Goal: Download file/media

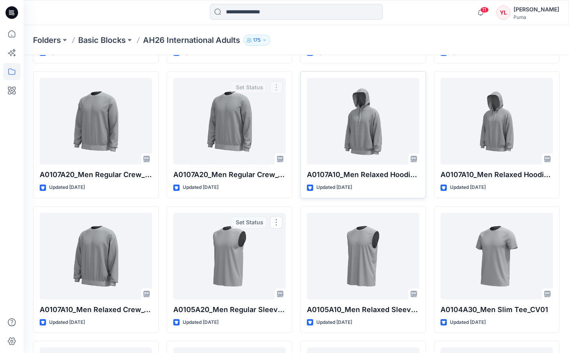
scroll to position [3788, 0]
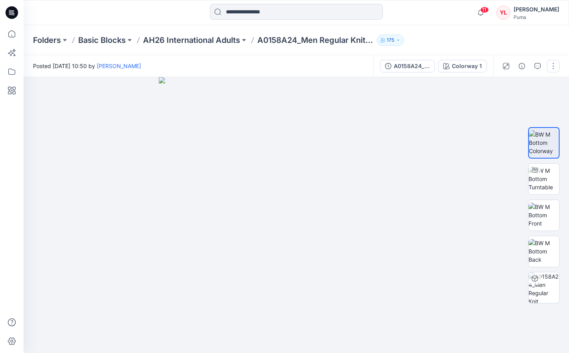
click at [554, 66] on button "button" at bounding box center [553, 66] width 13 height 13
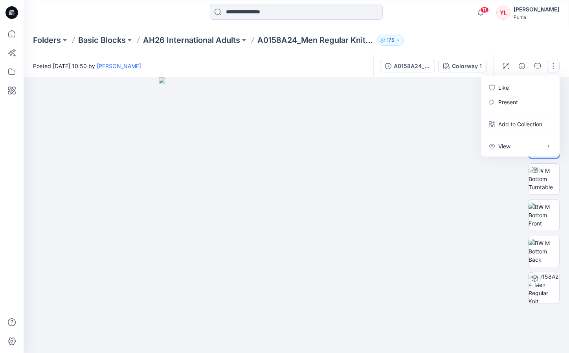
click at [481, 116] on div at bounding box center [297, 215] width 546 height 276
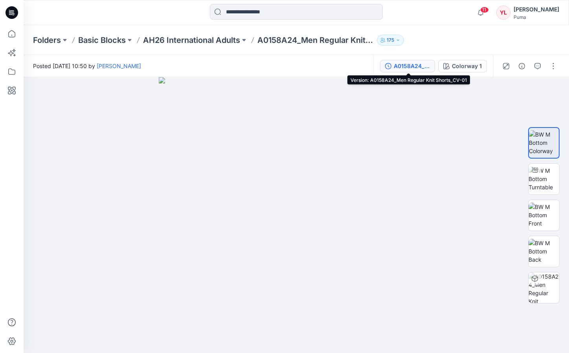
click at [428, 65] on div "A0158A24_Men Regular Knit Shorts_CV-01" at bounding box center [412, 66] width 36 height 9
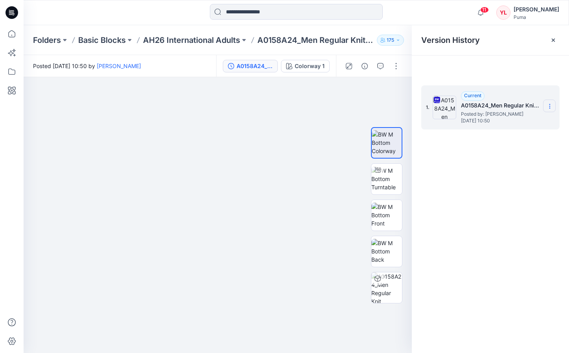
click at [551, 103] on icon at bounding box center [550, 106] width 6 height 6
click at [536, 120] on span "Download Source BW File" at bounding box center [510, 121] width 66 height 9
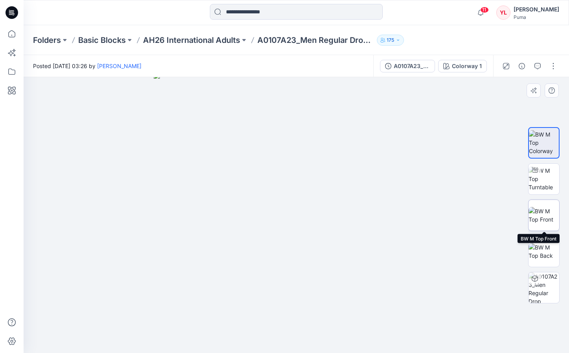
click at [545, 215] on img at bounding box center [544, 215] width 31 height 17
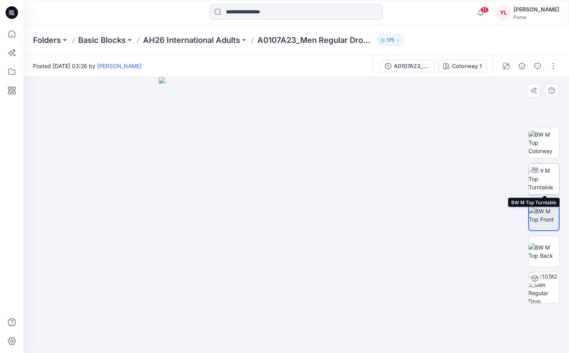
click at [545, 177] on img at bounding box center [544, 178] width 31 height 25
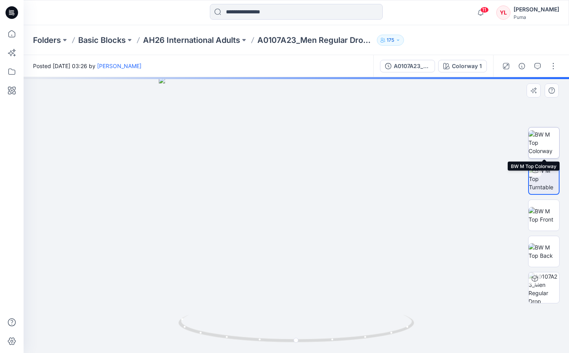
click at [545, 149] on img at bounding box center [544, 142] width 31 height 25
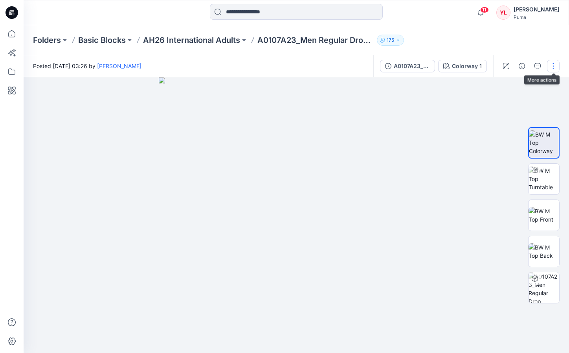
click at [556, 65] on button "button" at bounding box center [553, 66] width 13 height 13
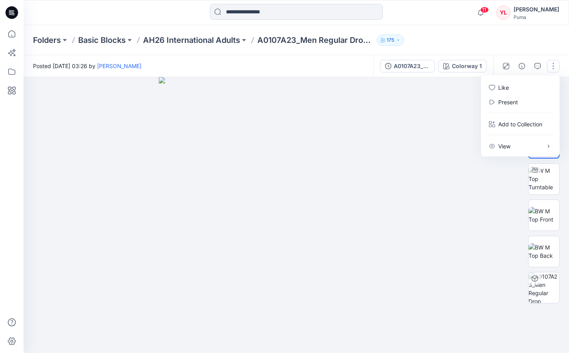
click at [358, 70] on div "Posted Wednesday, June 04, 2025 03:26 by Harry Nguyen" at bounding box center [199, 66] width 350 height 22
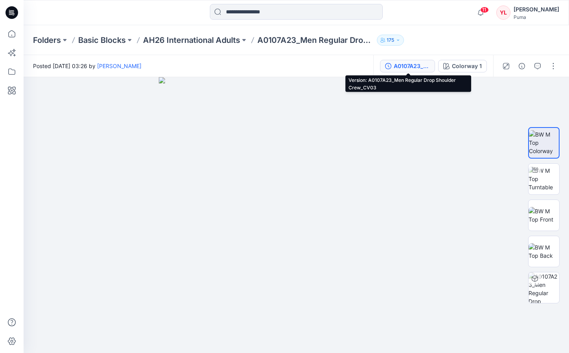
click at [418, 72] on button "A0107A23_Men Regular Drop Shoulder Crew_CV03" at bounding box center [407, 66] width 55 height 13
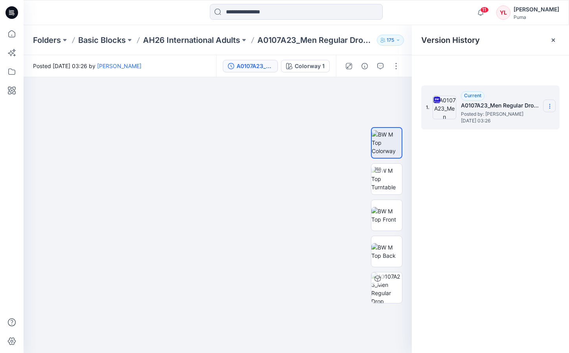
click at [553, 103] on section at bounding box center [549, 105] width 13 height 13
click at [527, 116] on div "Download Source BW File" at bounding box center [507, 122] width 91 height 16
